Goal: Navigation & Orientation: Find specific page/section

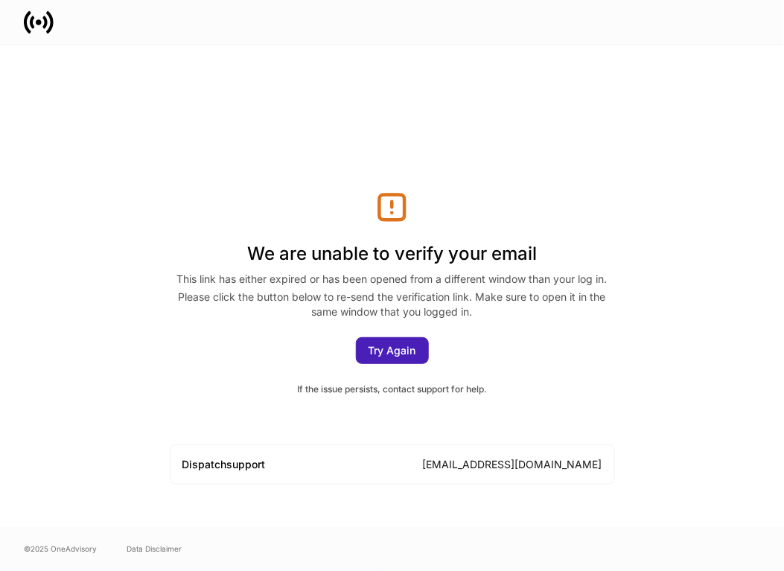
click at [372, 345] on div "Try Again" at bounding box center [393, 350] width 48 height 10
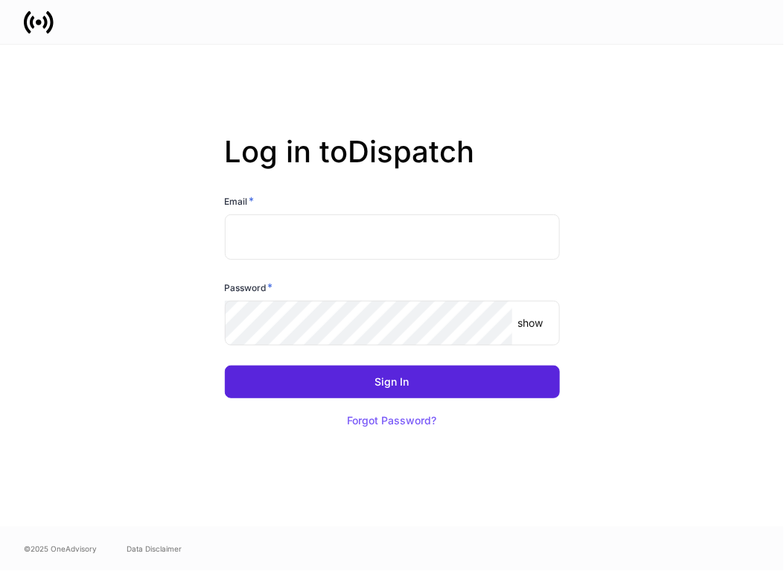
type input "**********"
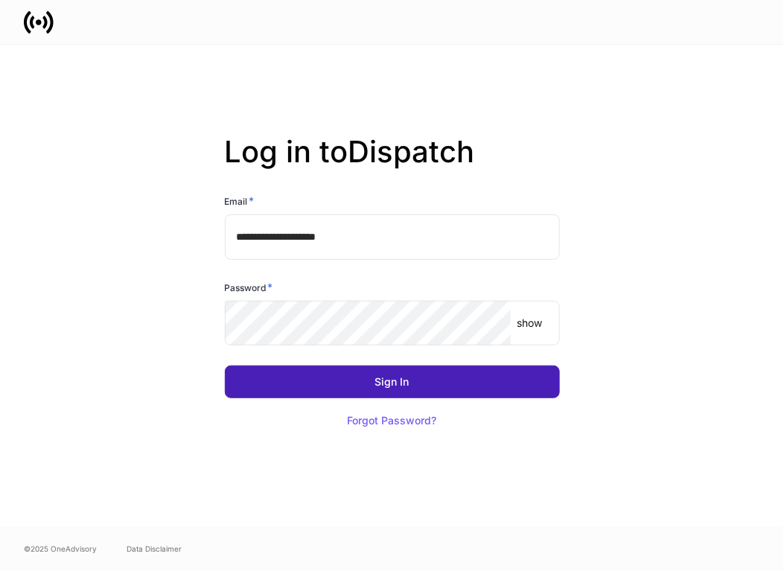
click at [345, 376] on button "Sign In" at bounding box center [392, 382] width 335 height 33
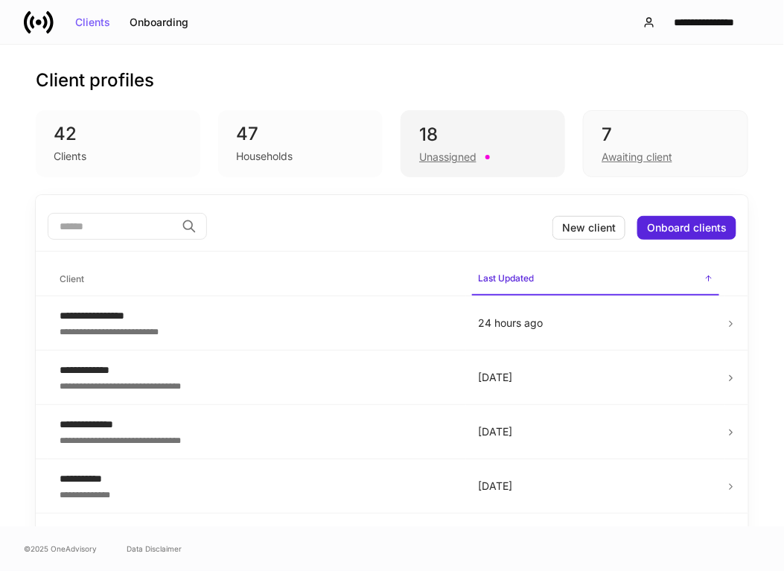
click at [468, 129] on div "18" at bounding box center [483, 135] width 128 height 24
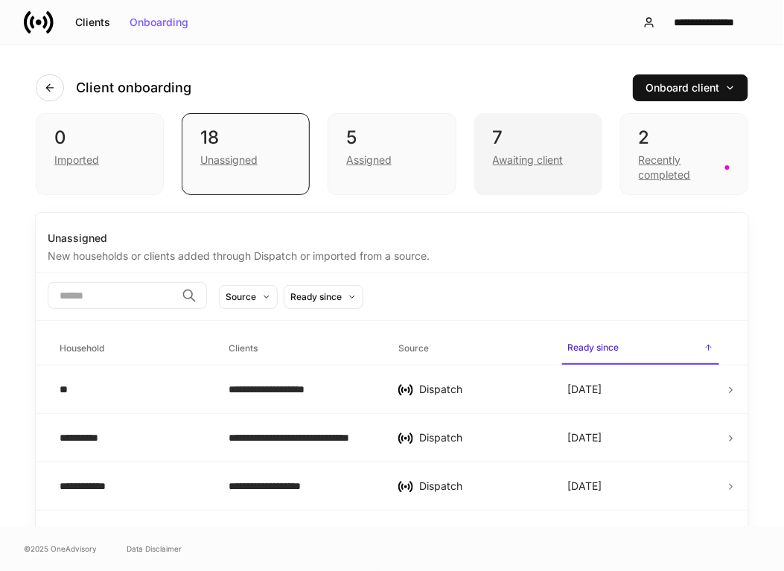
click at [526, 130] on div "7" at bounding box center [538, 138] width 91 height 24
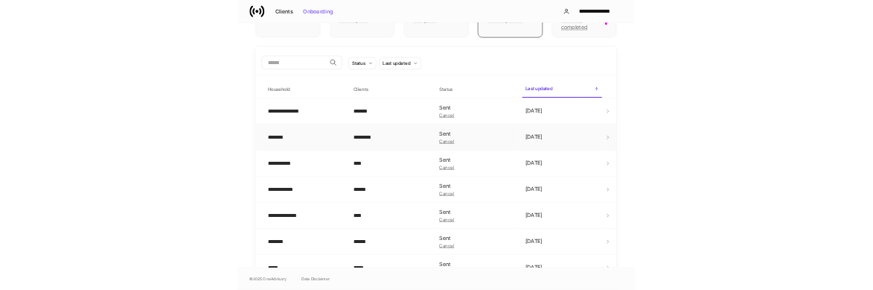
scroll to position [143, 0]
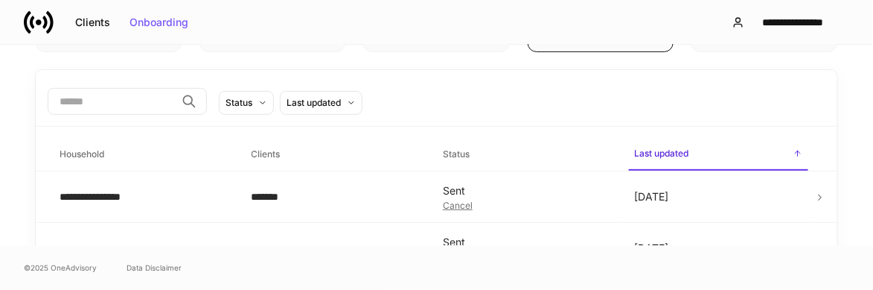
click at [504, 45] on div "0 Imported 18 Unassigned 5 Assigned 7 Awaiting client 2 Recently completed" at bounding box center [437, 11] width 802 height 82
